Goal: Information Seeking & Learning: Learn about a topic

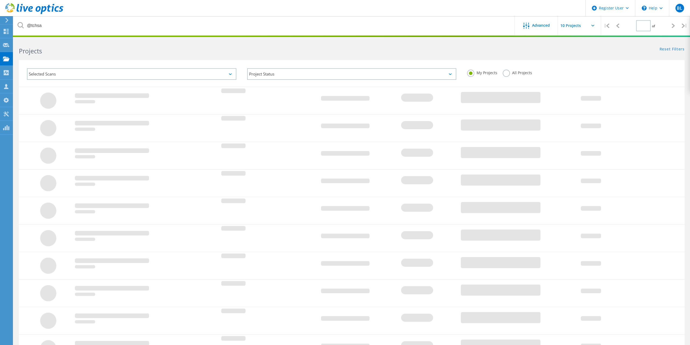
type input "1"
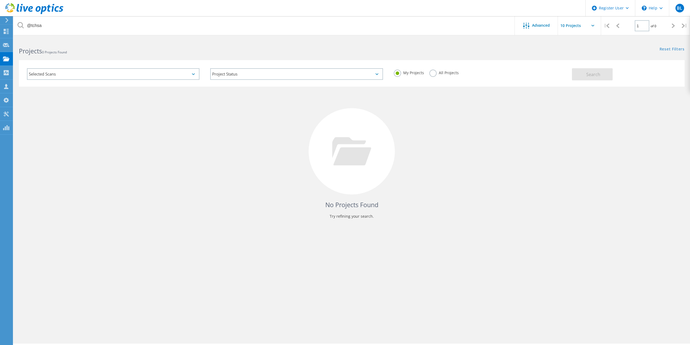
click at [434, 74] on label "All Projects" at bounding box center [443, 72] width 29 height 5
click at [0, 0] on input "All Projects" at bounding box center [0, 0] width 0 height 0
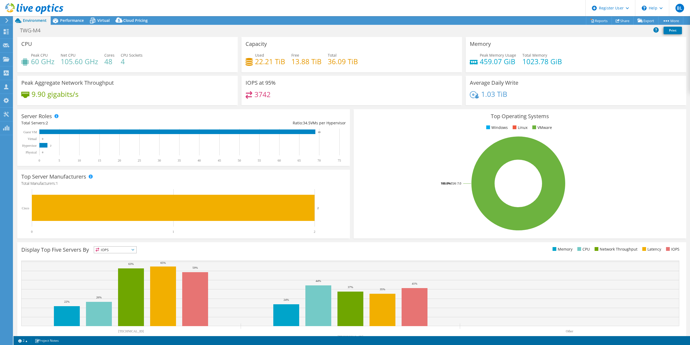
select select "USD"
click at [229, 12] on header "BL Dell User Brady Ligon [EMAIL_ADDRESS][PERSON_NAME][DOMAIN_NAME] Dell My Prof…" at bounding box center [345, 8] width 690 height 16
click at [219, 11] on header "BL Dell User Brady Ligon [EMAIL_ADDRESS][PERSON_NAME][DOMAIN_NAME] Dell My Prof…" at bounding box center [345, 8] width 690 height 16
click at [72, 22] on span "Performance" at bounding box center [72, 20] width 24 height 5
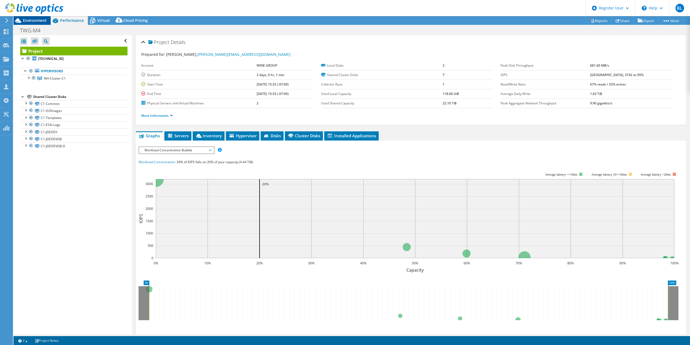
click at [36, 21] on span "Environment" at bounding box center [35, 20] width 24 height 5
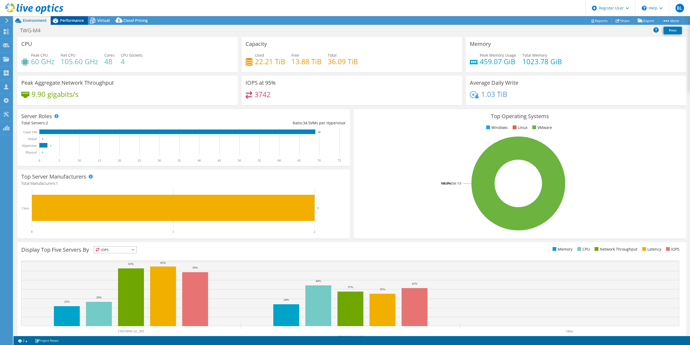
click at [60, 20] on span "Performance" at bounding box center [72, 20] width 24 height 5
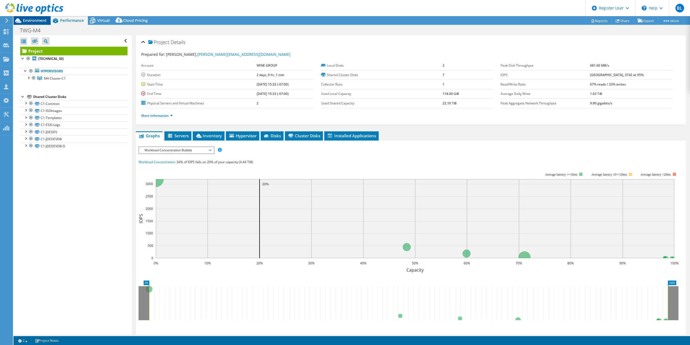
click at [35, 21] on span "Environment" at bounding box center [35, 20] width 24 height 5
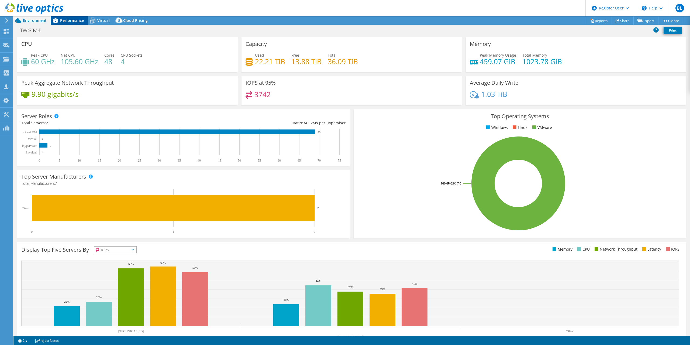
click at [66, 21] on span "Performance" at bounding box center [72, 20] width 24 height 5
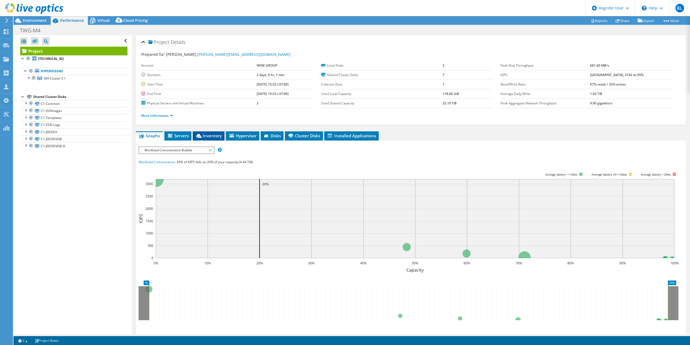
click at [204, 135] on span "Inventory" at bounding box center [208, 135] width 26 height 5
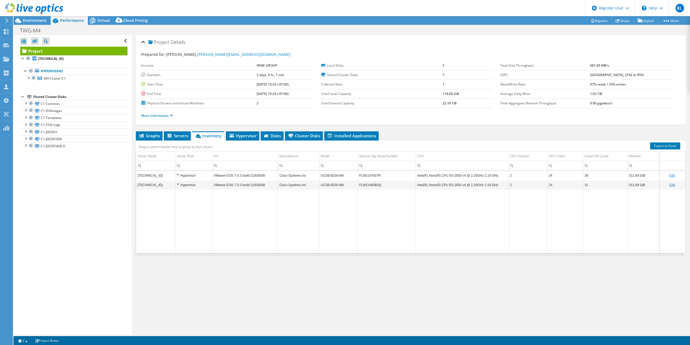
click at [237, 209] on td "Data grid" at bounding box center [245, 221] width 66 height 65
click at [36, 23] on span "Environment" at bounding box center [35, 20] width 24 height 5
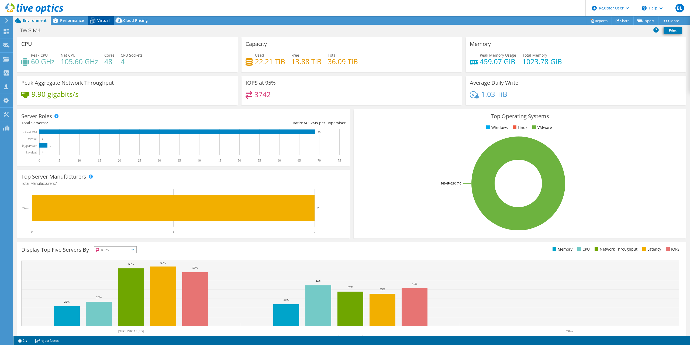
click at [95, 20] on icon at bounding box center [92, 21] width 5 height 4
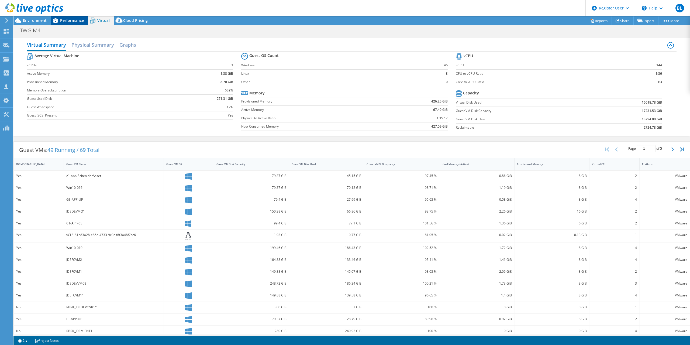
click at [64, 23] on span "Performance" at bounding box center [72, 20] width 24 height 5
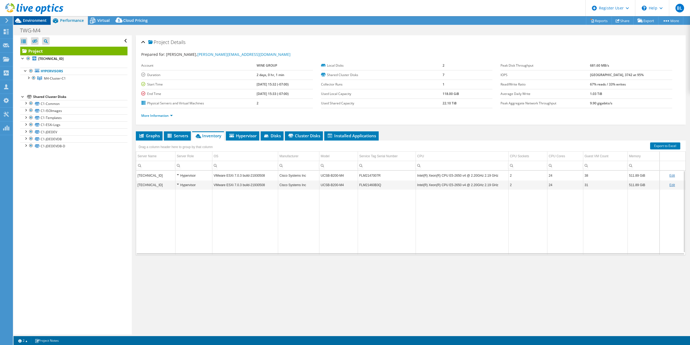
click at [36, 21] on span "Environment" at bounding box center [35, 20] width 24 height 5
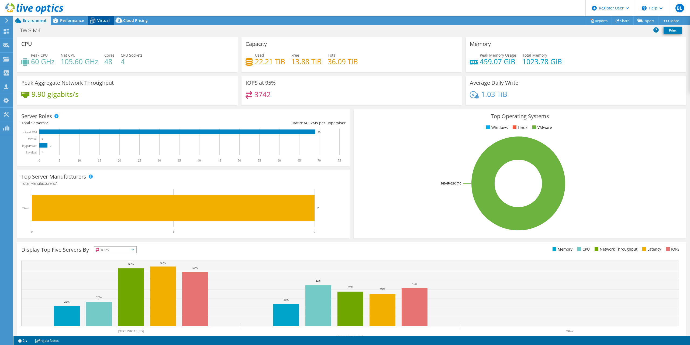
click at [102, 19] on span "Virtual" at bounding box center [103, 20] width 12 height 5
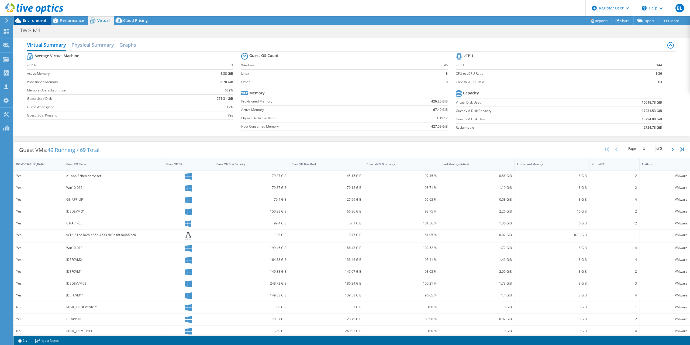
click at [45, 19] on span "Environment" at bounding box center [35, 20] width 24 height 5
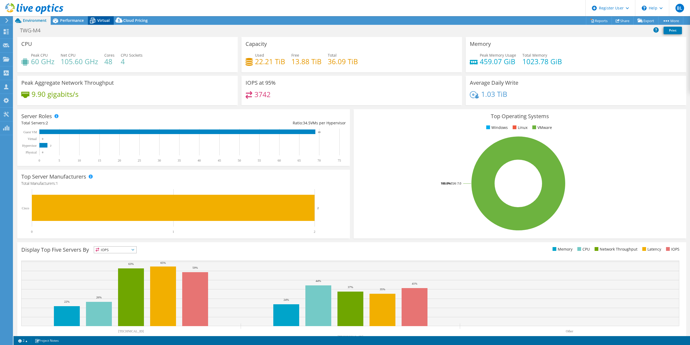
click at [107, 18] on div "Virtual" at bounding box center [101, 20] width 26 height 9
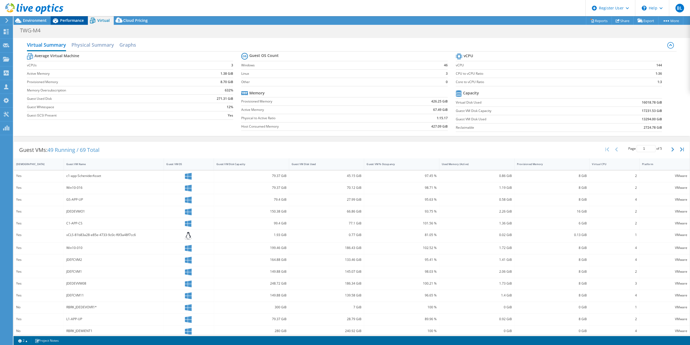
click at [63, 21] on span "Performance" at bounding box center [72, 20] width 24 height 5
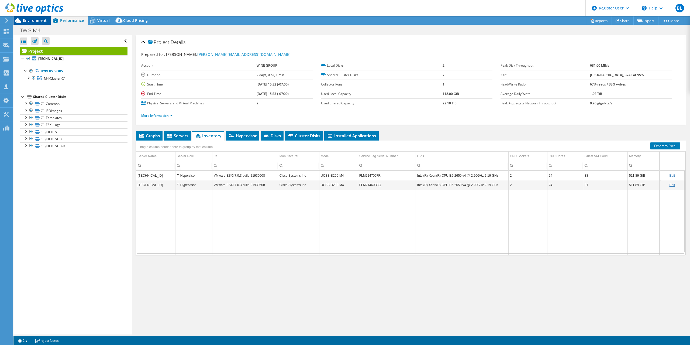
click at [33, 22] on span "Environment" at bounding box center [35, 20] width 24 height 5
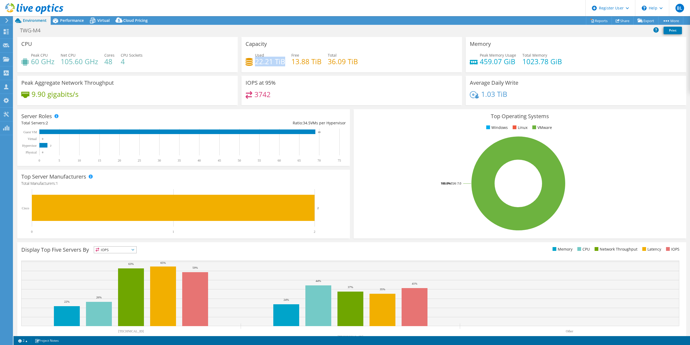
drag, startPoint x: 256, startPoint y: 61, endPoint x: 283, endPoint y: 61, distance: 27.8
click at [283, 61] on h4 "22.21 TiB" at bounding box center [270, 61] width 30 height 6
click at [264, 61] on h4 "22.21 TiB" at bounding box center [270, 61] width 30 height 6
drag, startPoint x: 255, startPoint y: 62, endPoint x: 282, endPoint y: 61, distance: 27.2
click at [282, 61] on div "Used 22.21 TiB" at bounding box center [265, 58] width 40 height 12
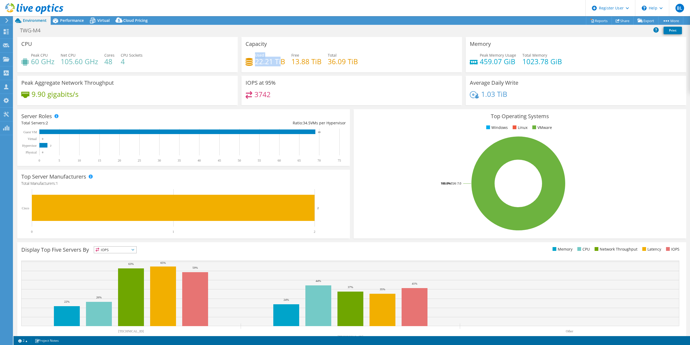
click at [282, 61] on h4 "22.21 TiB" at bounding box center [270, 61] width 30 height 6
click at [99, 22] on span "Virtual" at bounding box center [103, 20] width 12 height 5
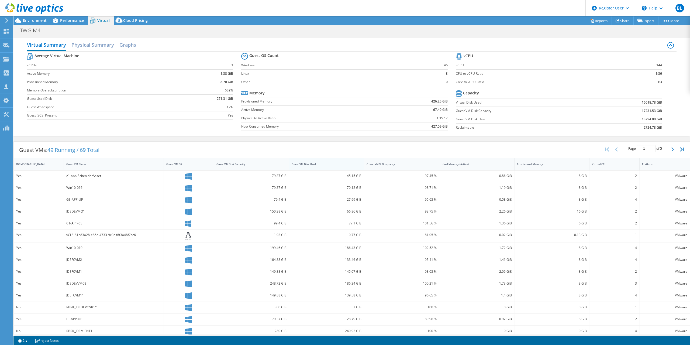
click at [337, 169] on div "Guest VM Disk Used" at bounding box center [326, 164] width 75 height 12
click at [644, 104] on b "16018.78 GiB" at bounding box center [651, 102] width 20 height 5
click at [42, 22] on span "Environment" at bounding box center [35, 20] width 24 height 5
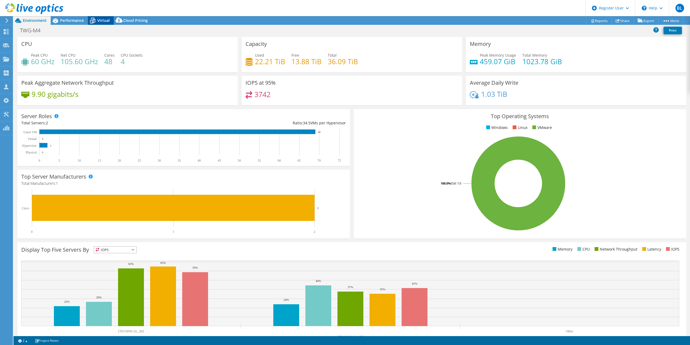
click at [96, 23] on icon at bounding box center [92, 20] width 9 height 9
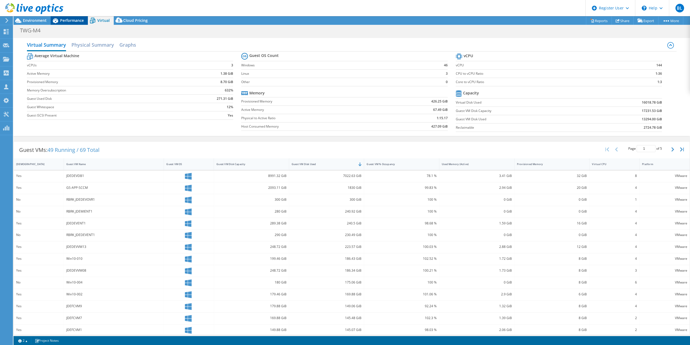
click at [82, 19] on span "Performance" at bounding box center [72, 20] width 24 height 5
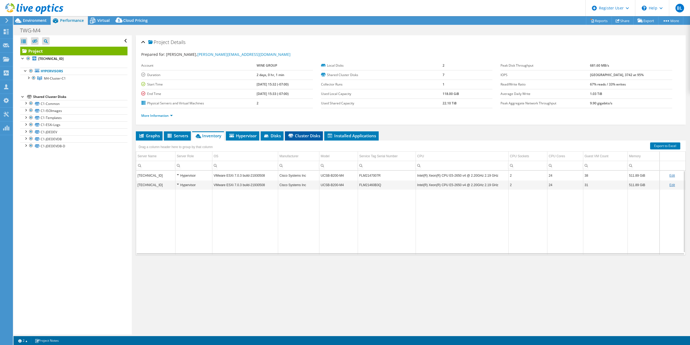
click at [297, 131] on li "Cluster Disks" at bounding box center [304, 135] width 38 height 9
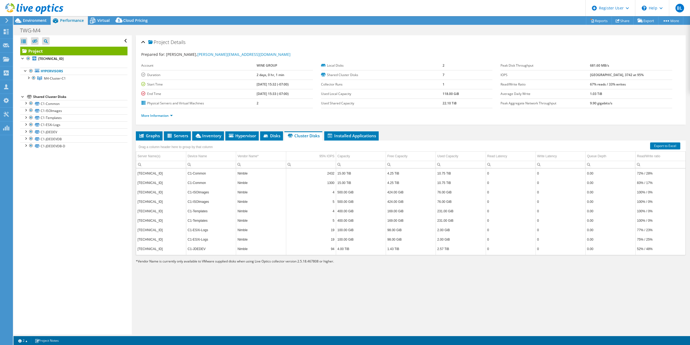
click at [356, 304] on div "Project Details Prepared for: [PERSON_NAME], [PERSON_NAME][EMAIL_ADDRESS][DOMAI…" at bounding box center [411, 184] width 558 height 299
